Goal: Task Accomplishment & Management: Manage account settings

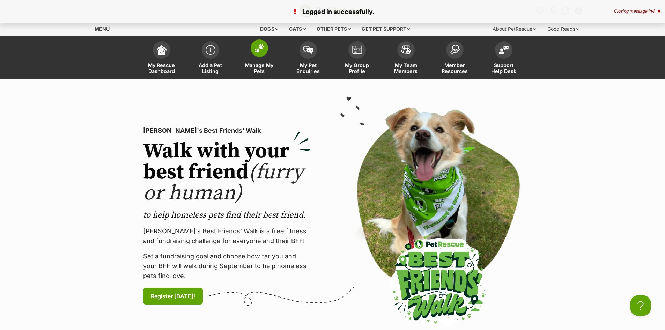
click at [260, 49] on img at bounding box center [260, 48] width 10 height 9
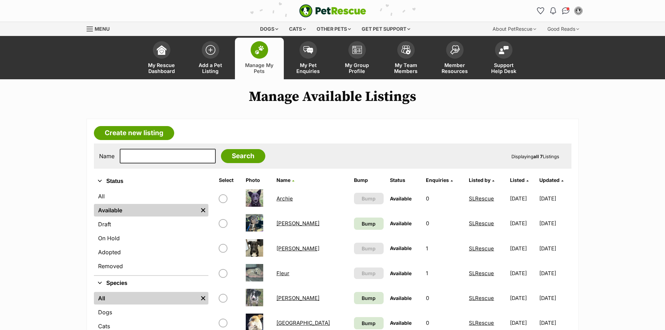
scroll to position [35, 0]
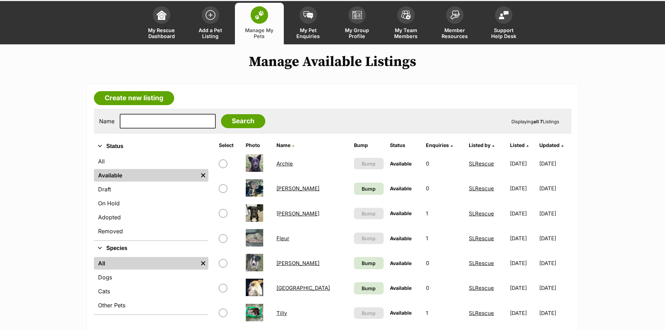
click at [285, 213] on link "[PERSON_NAME]" at bounding box center [298, 213] width 43 height 7
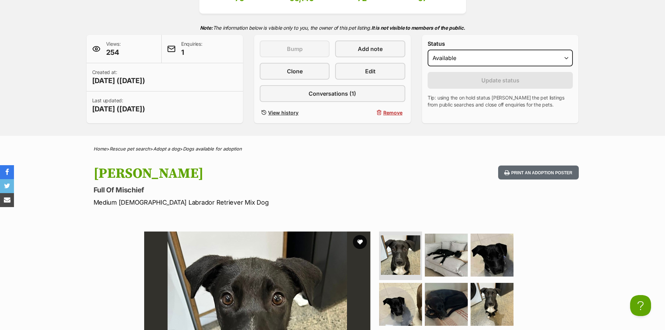
scroll to position [140, 0]
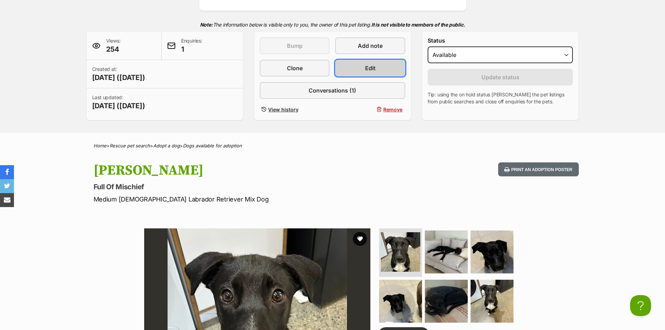
click at [360, 65] on link "Edit" at bounding box center [370, 68] width 70 height 17
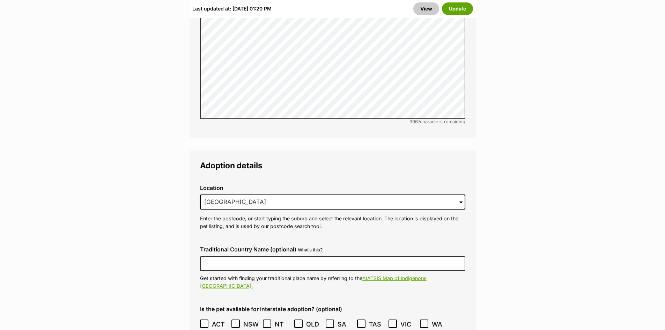
scroll to position [1676, 0]
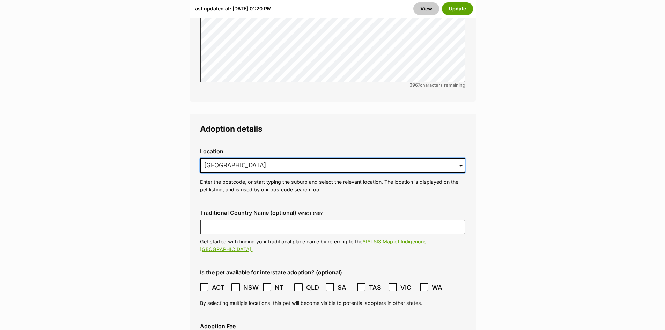
drag, startPoint x: 270, startPoint y: 135, endPoint x: 189, endPoint y: 138, distance: 81.0
type input "O"
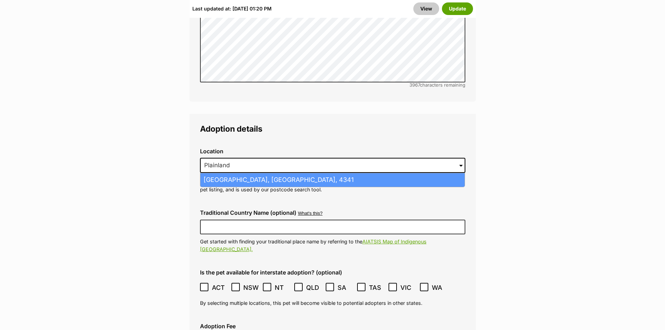
click at [210, 173] on li "Plainland, Queensland, 4341" at bounding box center [332, 180] width 264 height 14
type input "Plainland, Queensland, 4341"
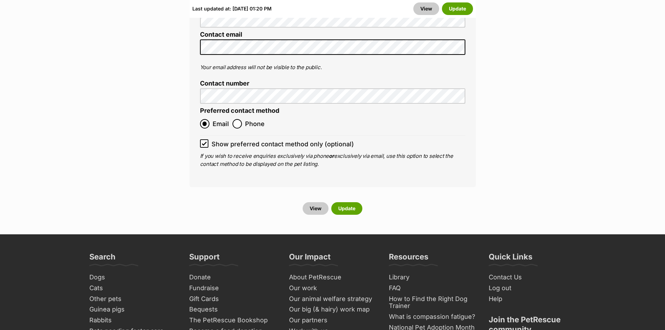
scroll to position [2759, 0]
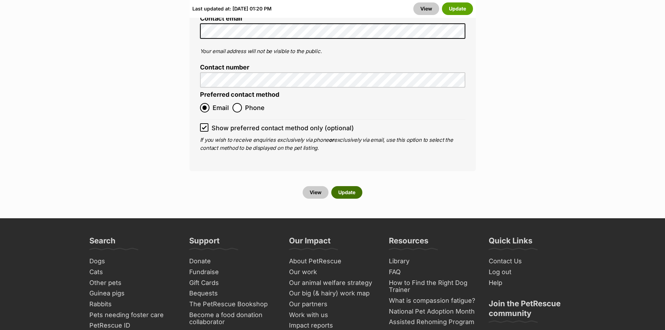
click at [351, 186] on button "Update" at bounding box center [346, 192] width 31 height 13
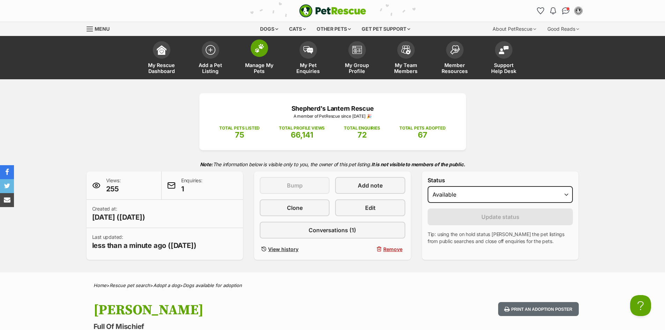
click at [258, 51] on img at bounding box center [260, 48] width 10 height 9
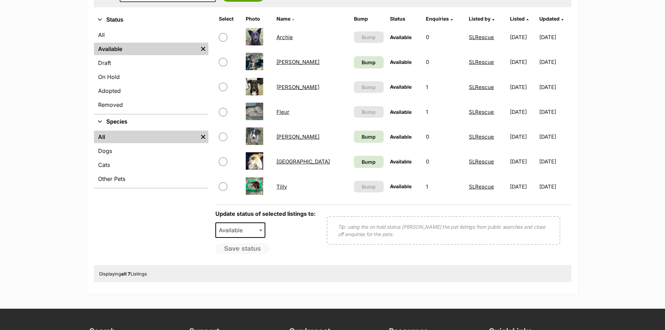
scroll to position [175, 0]
